Goal: Navigation & Orientation: Find specific page/section

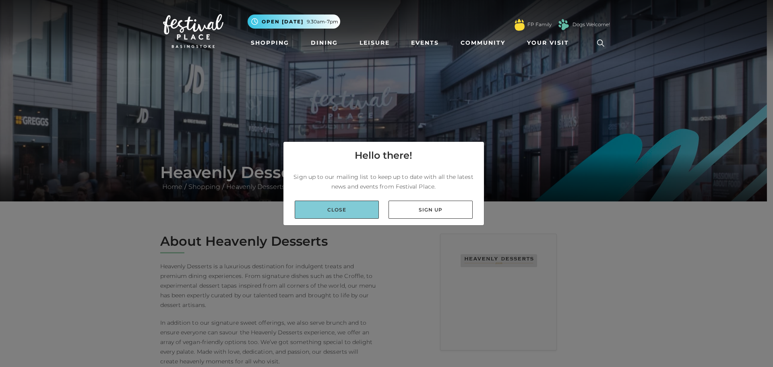
click at [319, 204] on link "Close" at bounding box center [337, 210] width 84 height 18
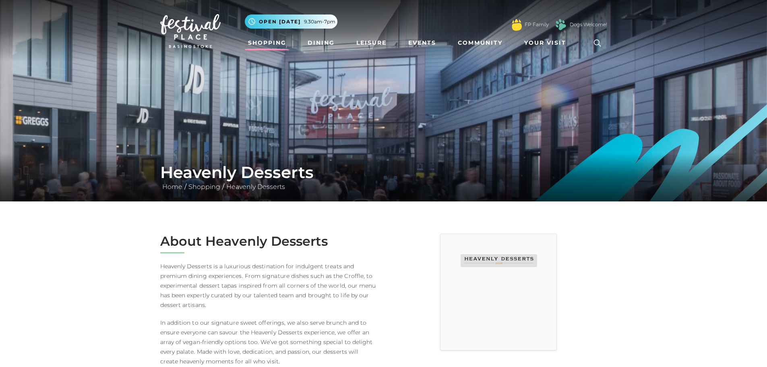
click at [270, 41] on link "Shopping" at bounding box center [267, 42] width 45 height 15
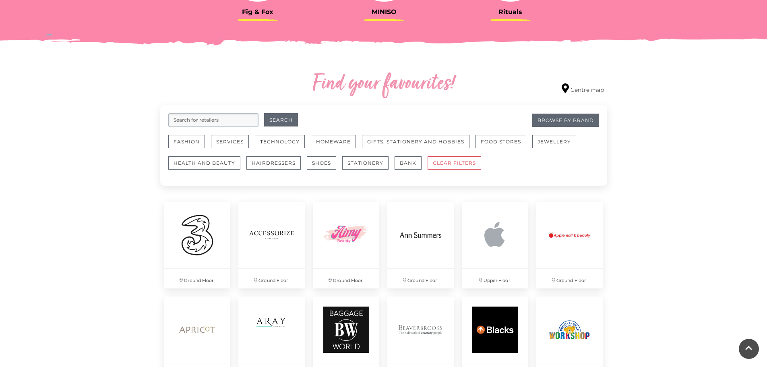
scroll to position [524, 0]
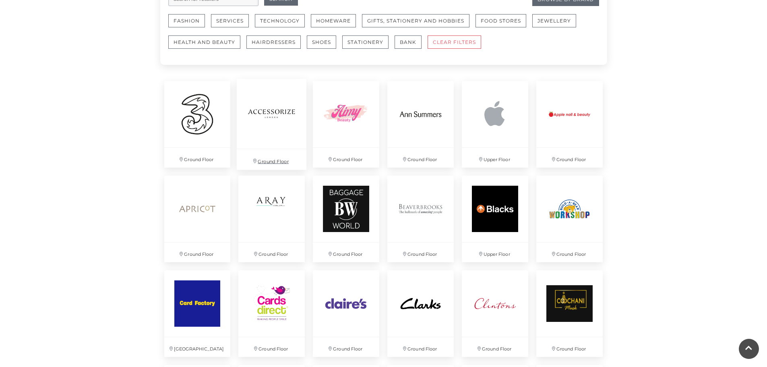
click at [276, 137] on img at bounding box center [272, 114] width 70 height 70
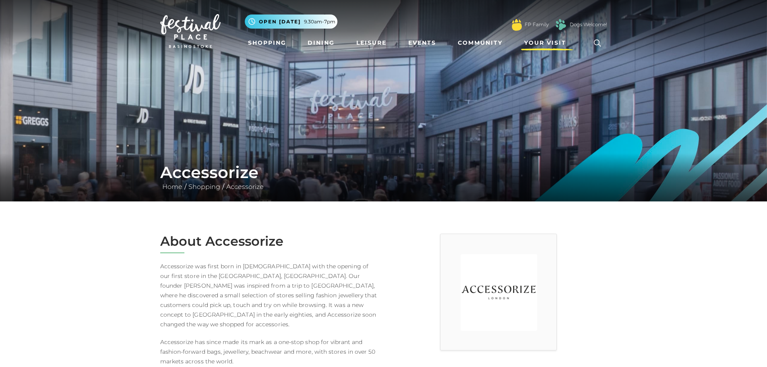
click at [539, 37] on link "Your Visit" at bounding box center [547, 42] width 52 height 15
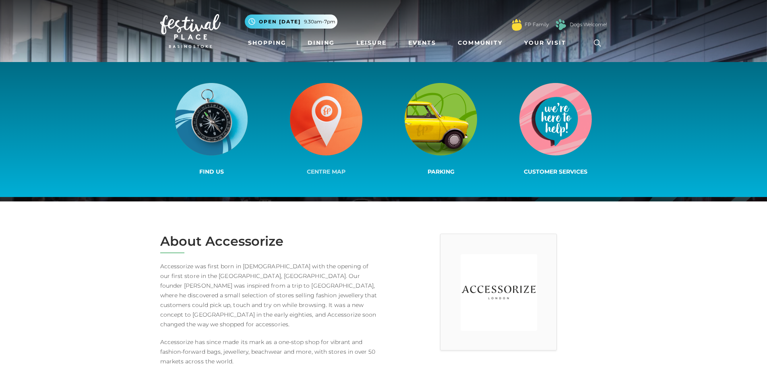
click at [319, 122] on img at bounding box center [326, 119] width 73 height 73
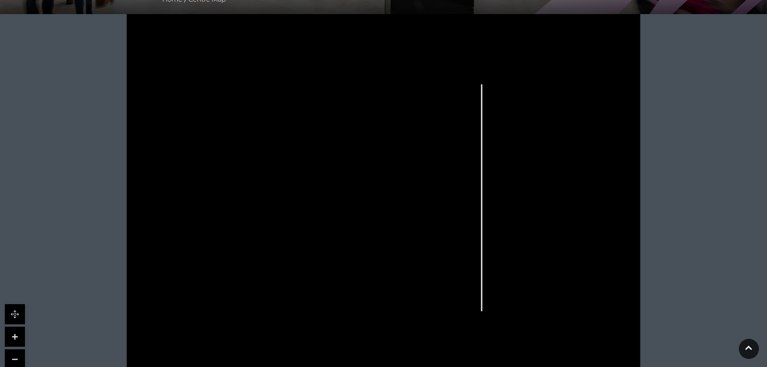
scroll to position [201, 0]
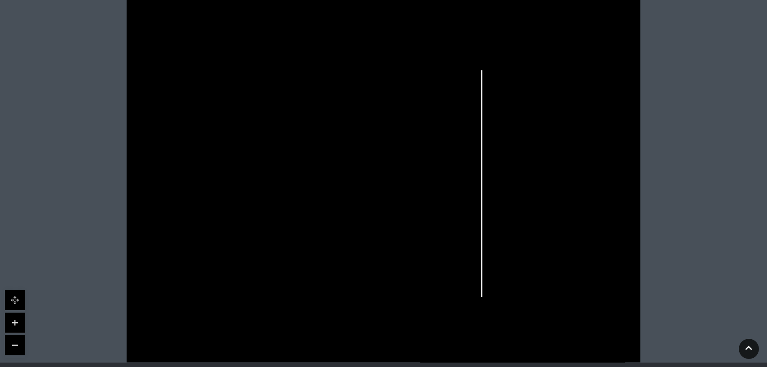
click at [264, 263] on polygon at bounding box center [280, 208] width 219 height 254
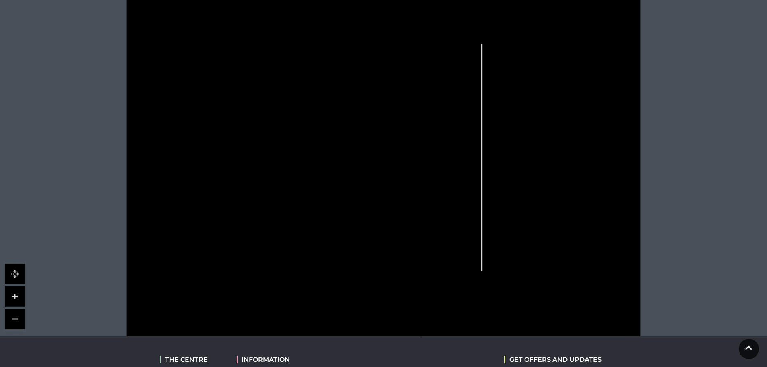
scroll to position [242, 0]
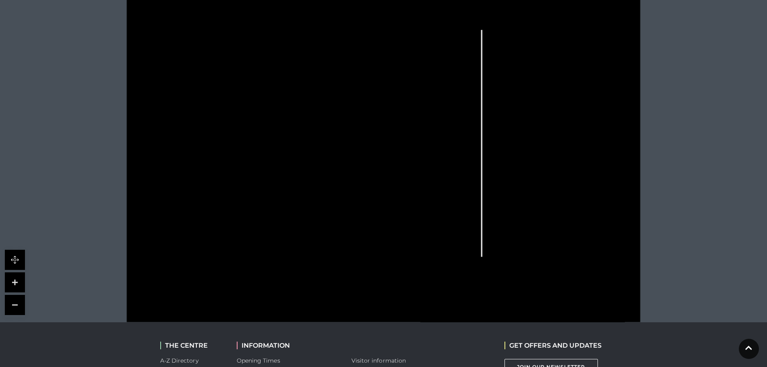
click at [14, 276] on link at bounding box center [15, 282] width 20 height 20
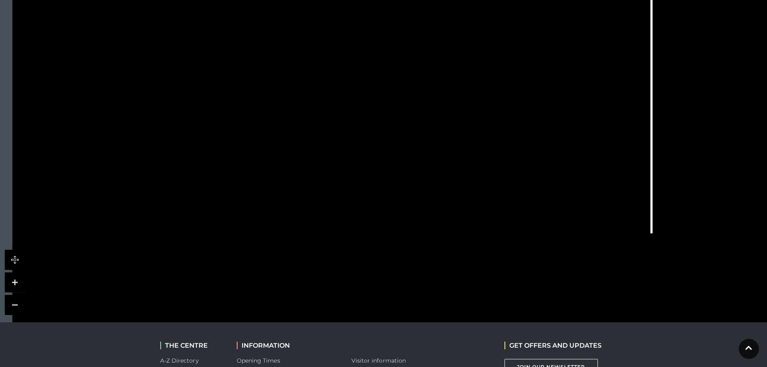
drag, startPoint x: 186, startPoint y: 247, endPoint x: 276, endPoint y: 132, distance: 146.4
click at [276, 132] on polygon at bounding box center [289, 72] width 395 height 457
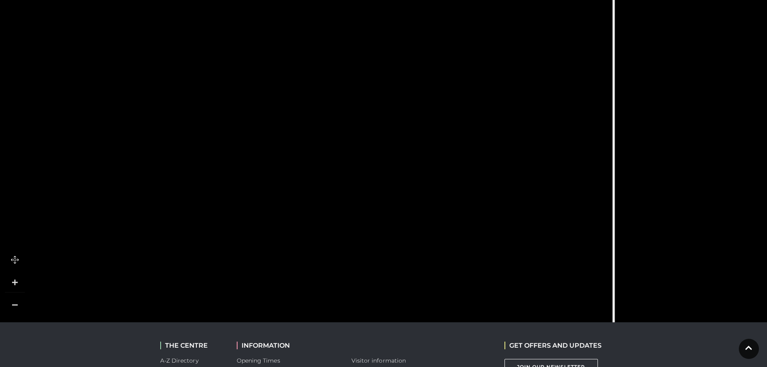
drag, startPoint x: 311, startPoint y: 193, endPoint x: 270, endPoint y: 338, distance: 150.9
click at [270, 338] on body "Skip to Navigation Skip to Content Toggle navigation .st5{fill:none;stroke:#FFF…" at bounding box center [383, 128] width 767 height 740
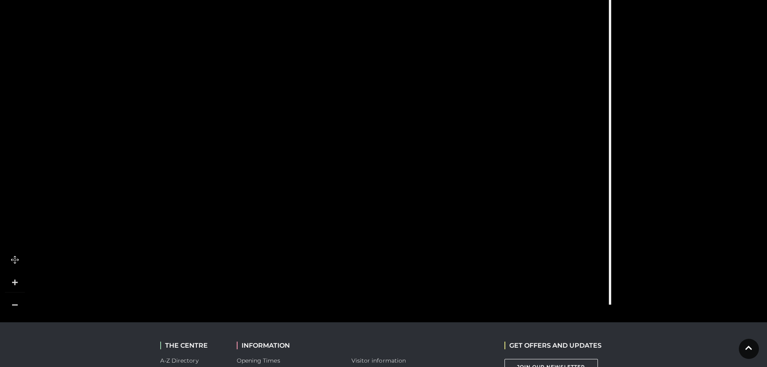
drag, startPoint x: 111, startPoint y: 58, endPoint x: 99, endPoint y: -14, distance: 72.7
click at [99, 0] on html "Skip to Navigation Skip to Content Toggle navigation .st5{fill:none;stroke:#FFF…" at bounding box center [383, 128] width 767 height 740
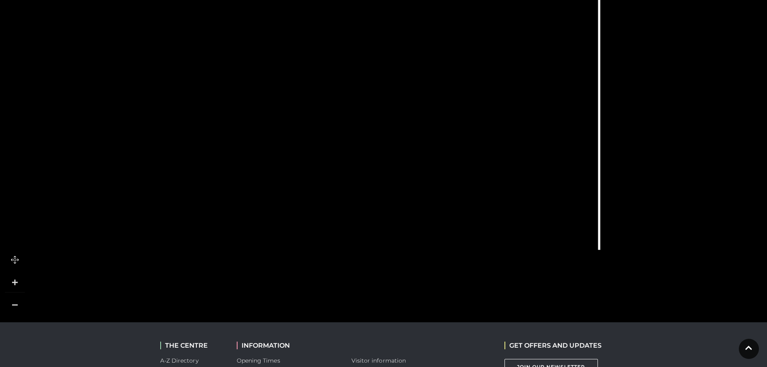
drag, startPoint x: 337, startPoint y: 183, endPoint x: 335, endPoint y: 128, distance: 55.2
click at [325, 132] on tspan "Baggage World" at bounding box center [325, 132] width 0 height 0
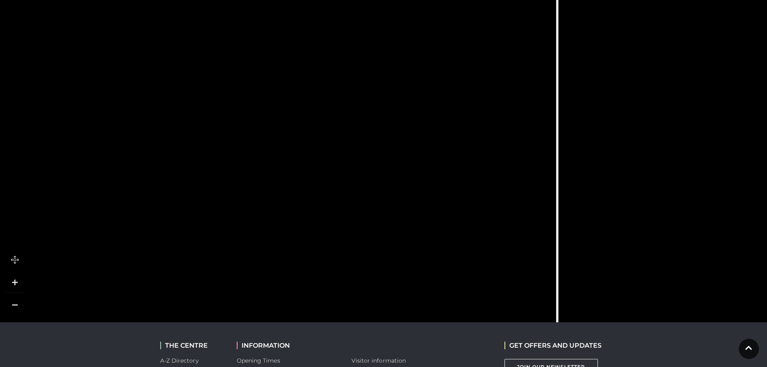
drag, startPoint x: 299, startPoint y: 198, endPoint x: 257, endPoint y: 325, distance: 133.8
click at [257, 325] on body "Skip to Navigation Skip to Content Toggle navigation .st5{fill:none;stroke:#FFF…" at bounding box center [383, 128] width 767 height 740
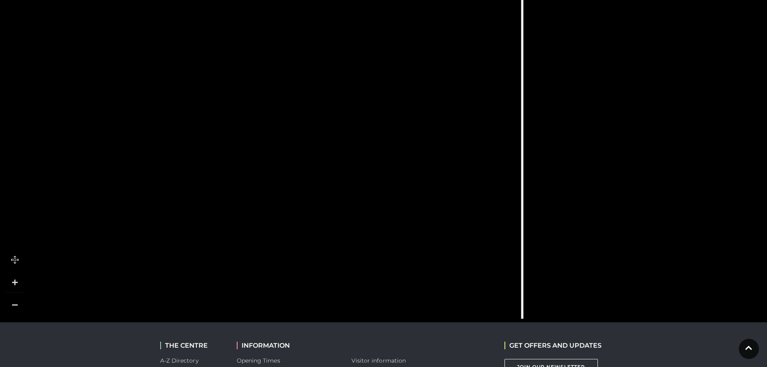
drag, startPoint x: 282, startPoint y: 180, endPoint x: 247, endPoint y: 127, distance: 64.0
click at [247, 127] on rect at bounding box center [260, 133] width 36 height 21
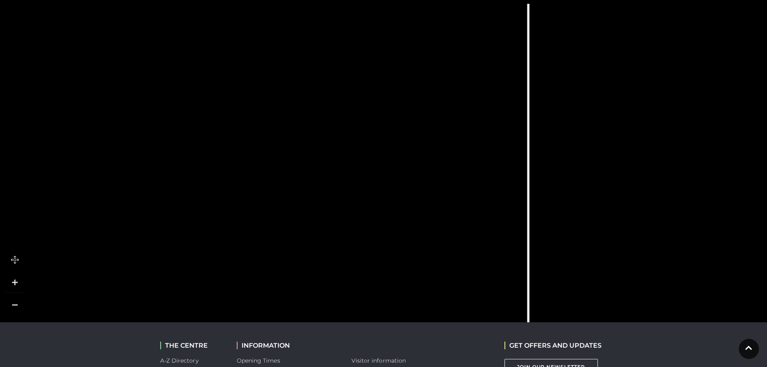
drag, startPoint x: 433, startPoint y: 228, endPoint x: 464, endPoint y: 386, distance: 161.0
click at [464, 367] on html "Skip to Navigation Skip to Content Toggle navigation .st5{fill:none;stroke:#FFF…" at bounding box center [383, 128] width 767 height 740
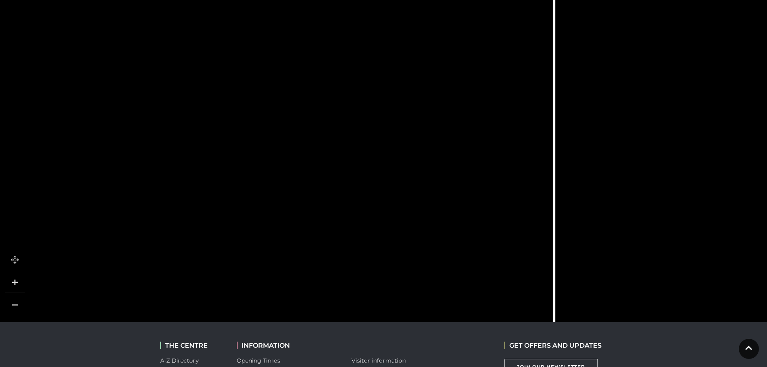
drag, startPoint x: 57, startPoint y: 116, endPoint x: 83, endPoint y: 41, distance: 79.2
click at [83, 41] on polygon at bounding box center [52, 20] width 66 height 69
click at [203, 262] on tspan "TO UPPER LEVEL" at bounding box center [203, 262] width 0 height 0
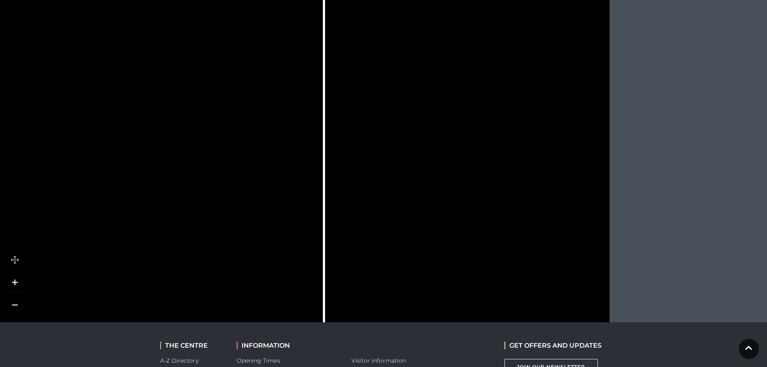
drag, startPoint x: 603, startPoint y: 218, endPoint x: 362, endPoint y: 213, distance: 240.9
click at [362, 213] on icon at bounding box center [147, 124] width 1160 height 653
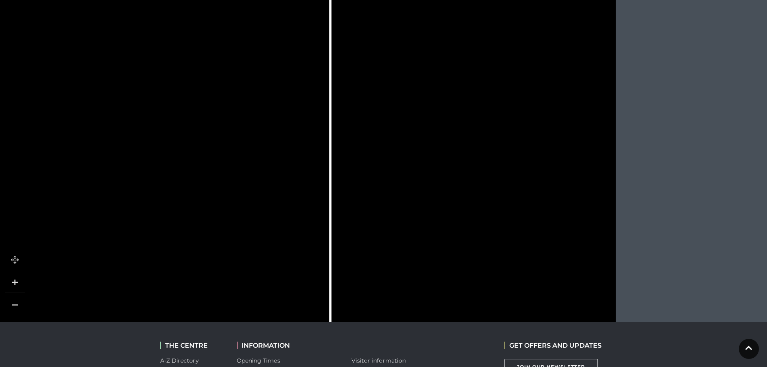
drag, startPoint x: 484, startPoint y: 88, endPoint x: 491, endPoint y: 131, distance: 43.3
click at [491, 131] on icon at bounding box center [470, 180] width 148 height 283
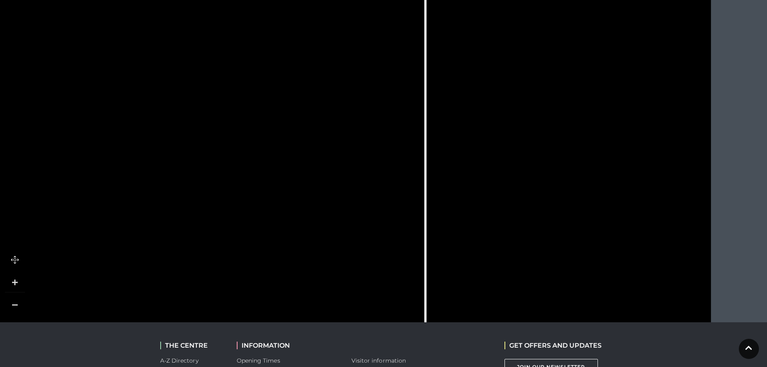
drag, startPoint x: 257, startPoint y: 151, endPoint x: 351, endPoint y: 120, distance: 99.1
click at [351, 120] on icon at bounding box center [369, 89] width 52 height 118
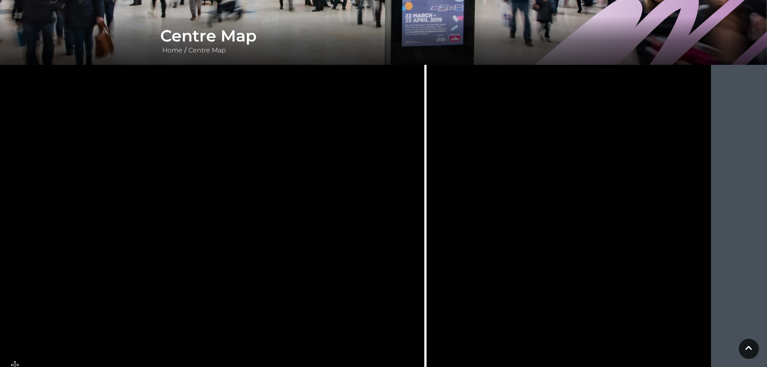
scroll to position [121, 0]
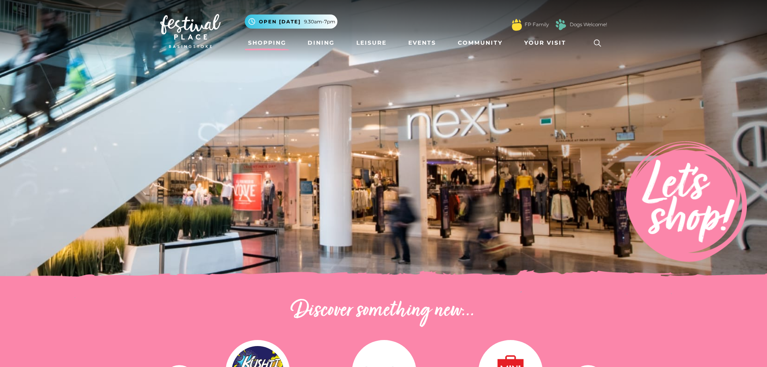
scroll to position [524, 0]
